Goal: Information Seeking & Learning: Understand process/instructions

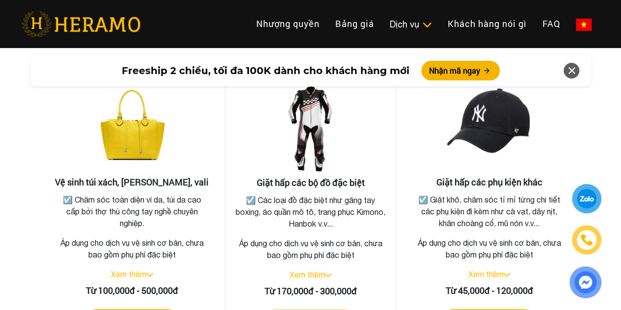
scroll to position [2158, 0]
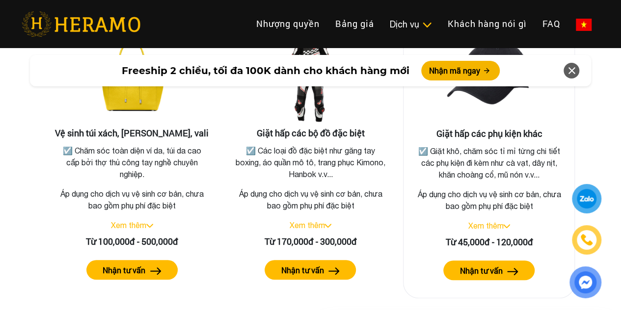
click at [483, 221] on link "Xem thêm" at bounding box center [485, 225] width 35 height 9
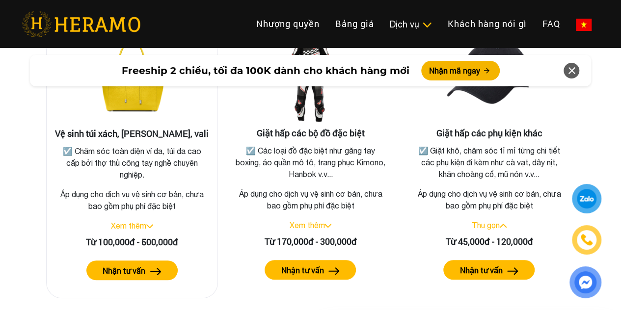
click at [148, 224] on img at bounding box center [149, 226] width 7 height 4
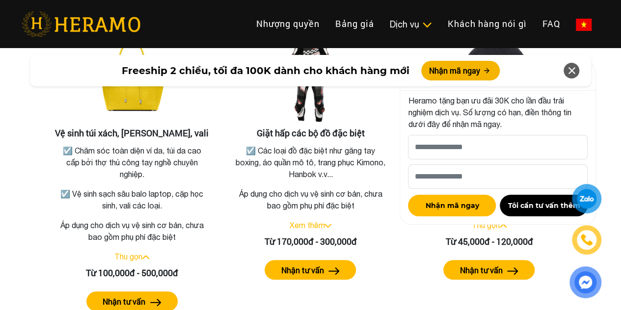
click at [574, 71] on icon at bounding box center [571, 71] width 12 height 18
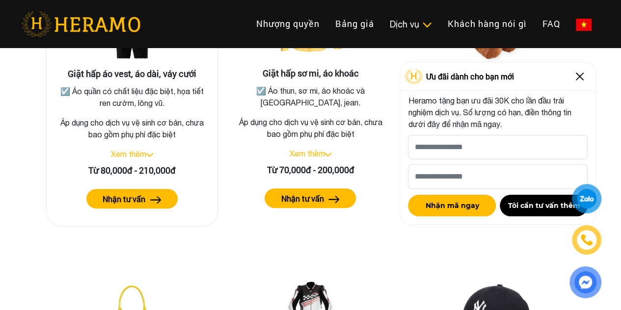
scroll to position [1815, 0]
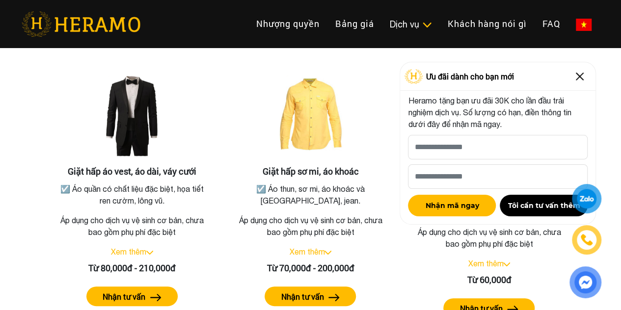
click at [581, 75] on img at bounding box center [580, 77] width 16 height 16
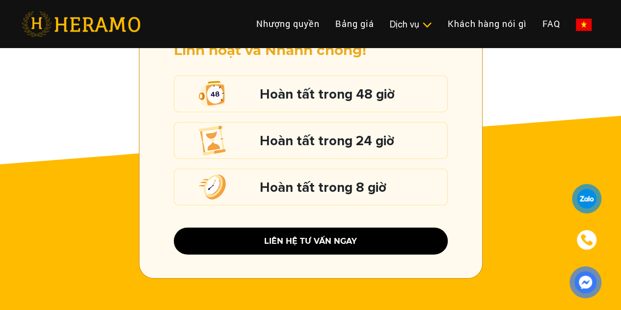
scroll to position [1227, 0]
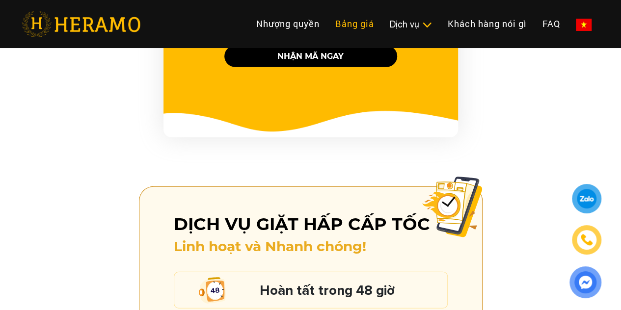
click at [327, 21] on link "Bảng giá" at bounding box center [354, 23] width 54 height 21
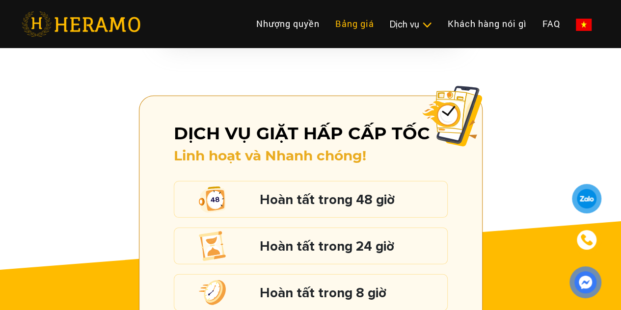
scroll to position [1268, 0]
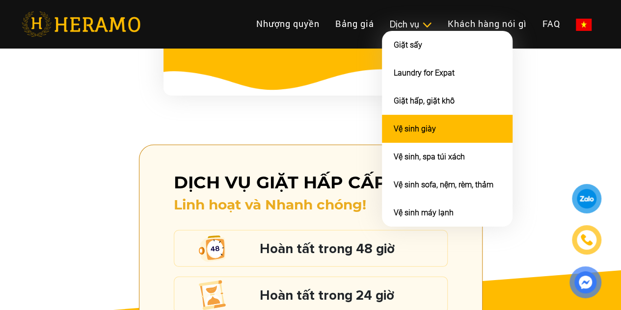
click at [393, 133] on link "Vệ sinh giày" at bounding box center [414, 128] width 42 height 9
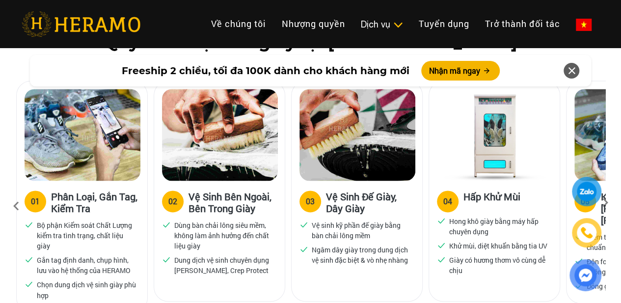
scroll to position [687, 0]
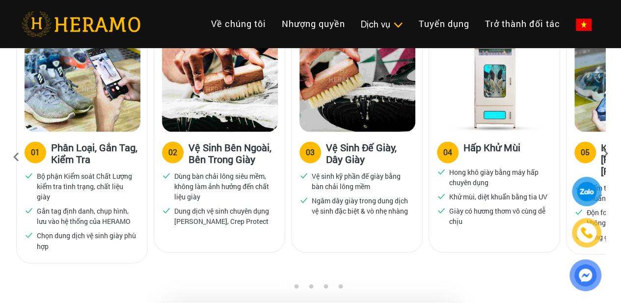
click at [605, 154] on icon at bounding box center [605, 157] width 18 height 6
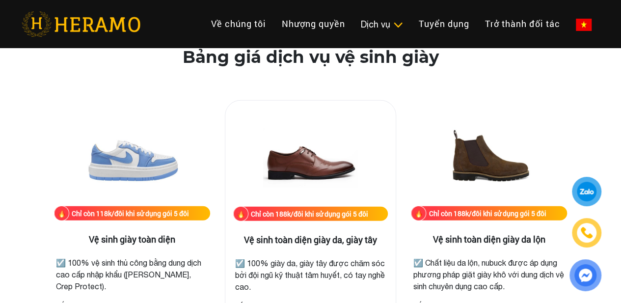
scroll to position [1423, 0]
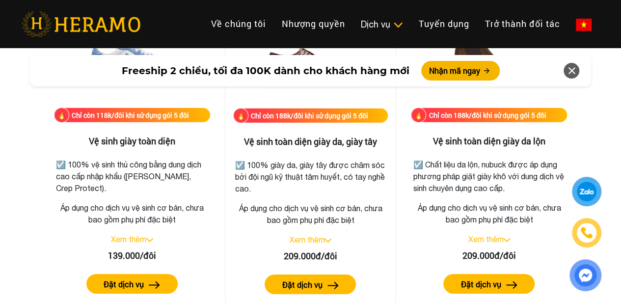
click at [328, 241] on img at bounding box center [327, 240] width 7 height 4
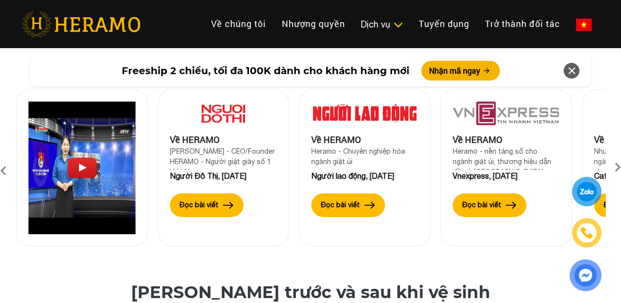
scroll to position [3041, 0]
